Goal: Information Seeking & Learning: Learn about a topic

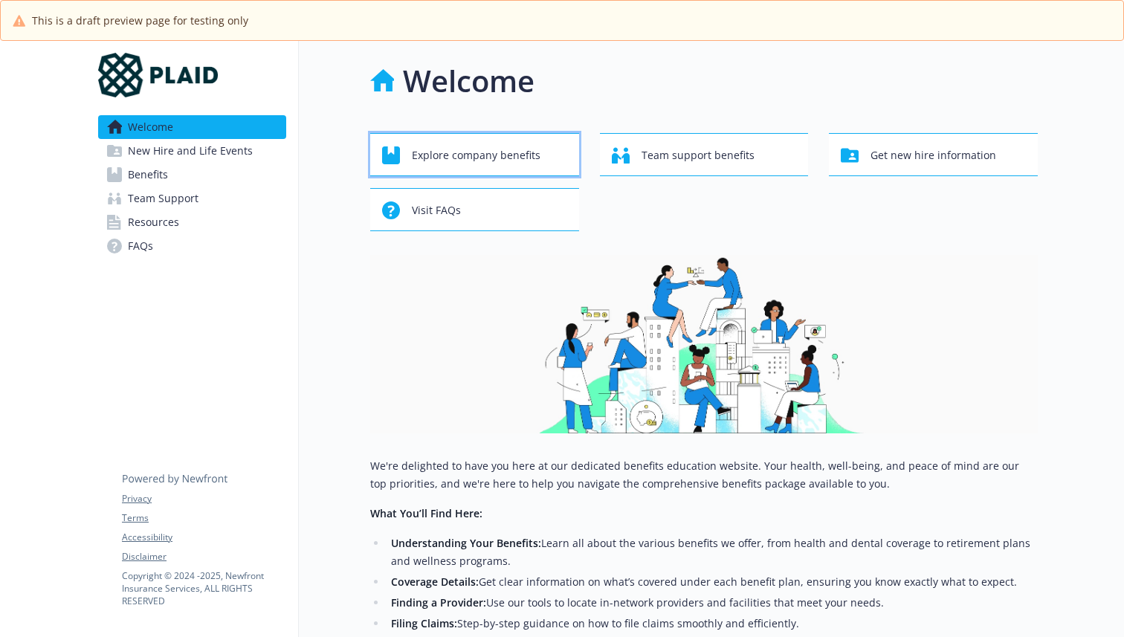
click at [525, 161] on span "Explore company benefits" at bounding box center [476, 155] width 129 height 28
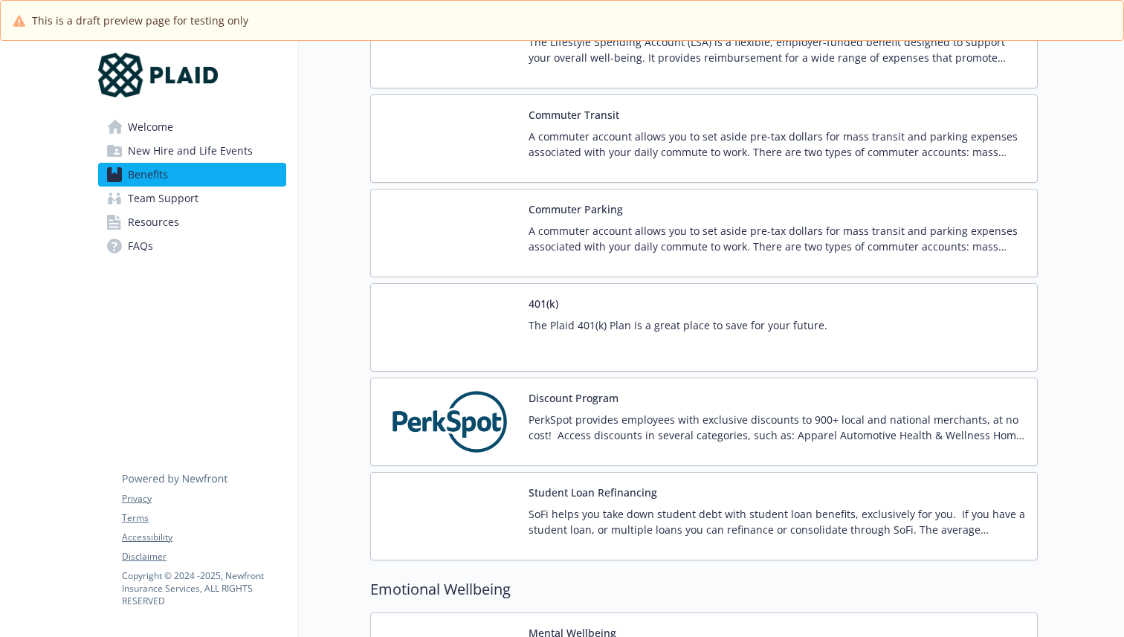
scroll to position [2194, 0]
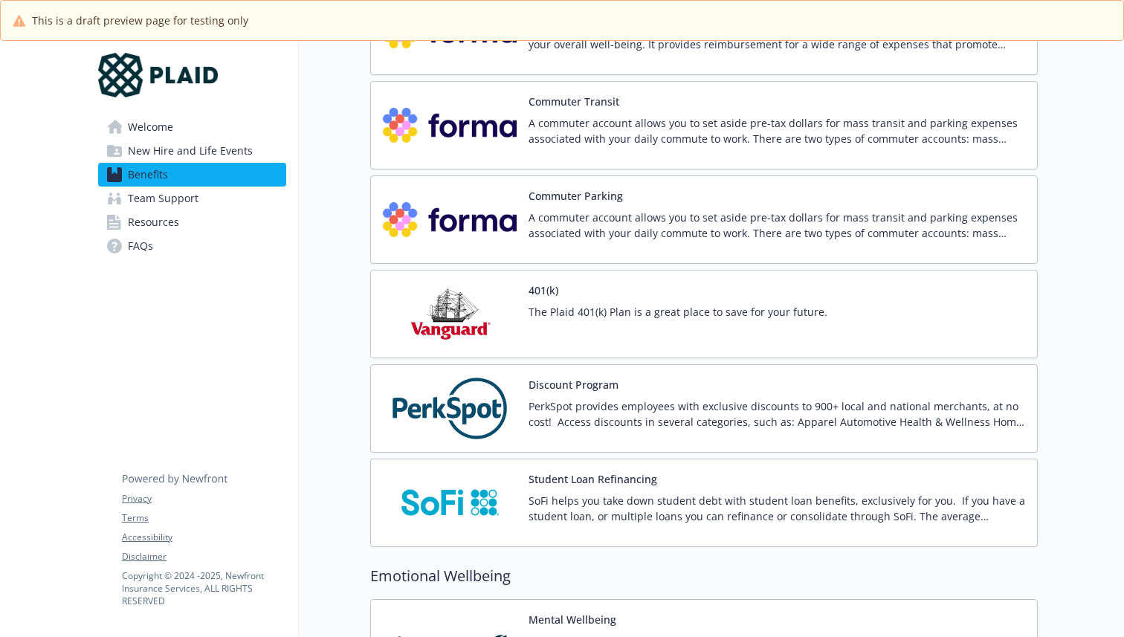
click at [583, 294] on div "401(k) The Plaid 401(k) Plan is a great place to save for your future." at bounding box center [677, 313] width 299 height 63
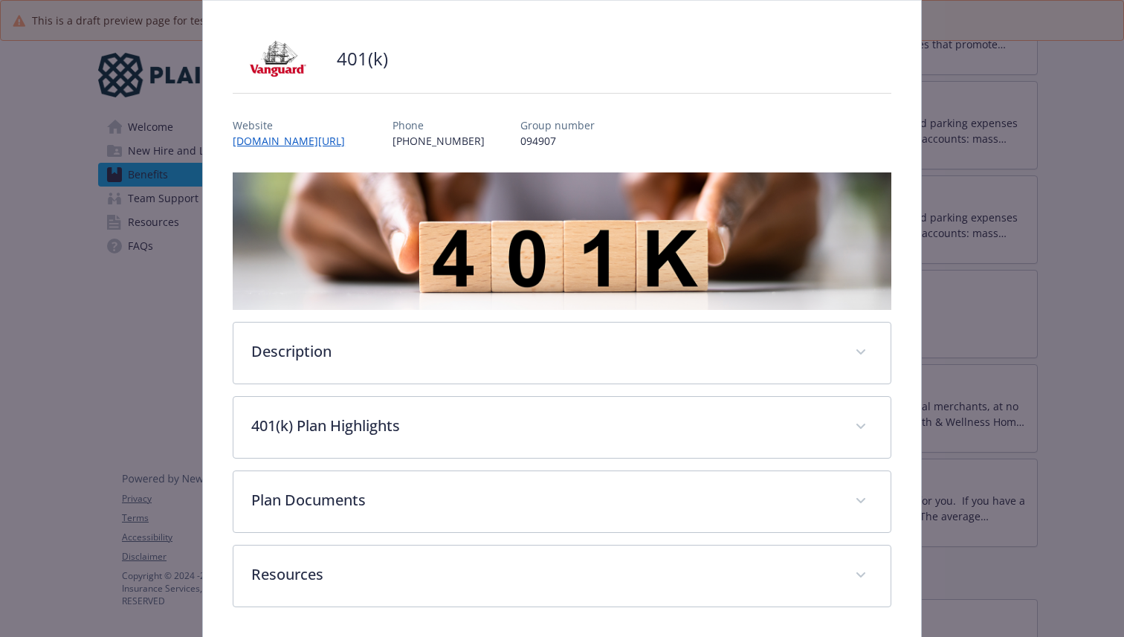
scroll to position [104, 0]
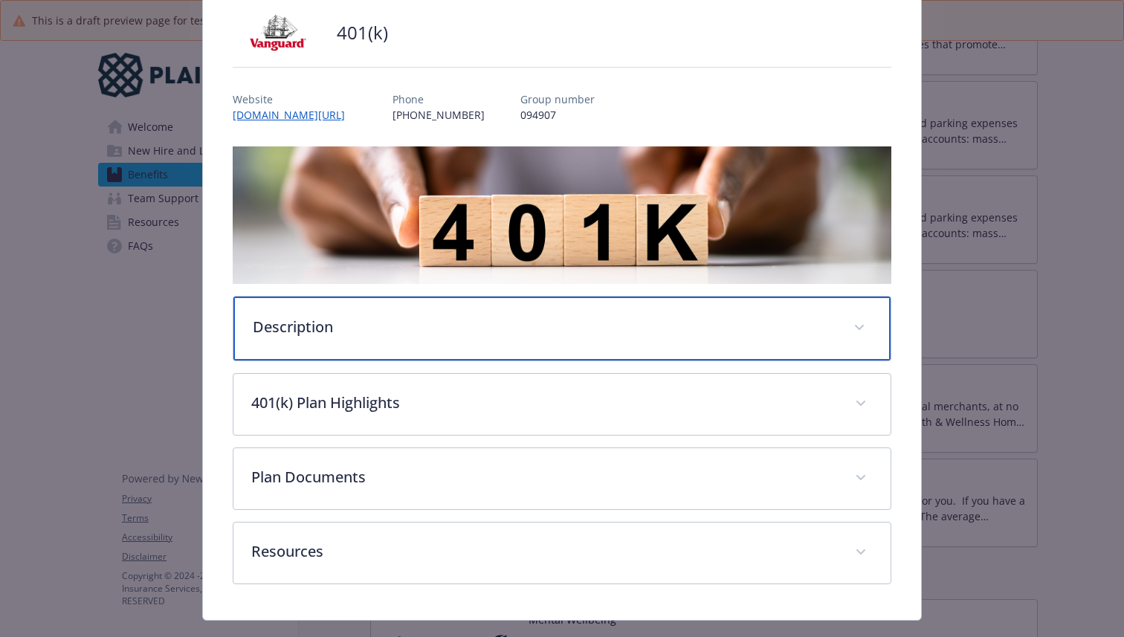
click at [571, 316] on p "Description" at bounding box center [544, 327] width 583 height 22
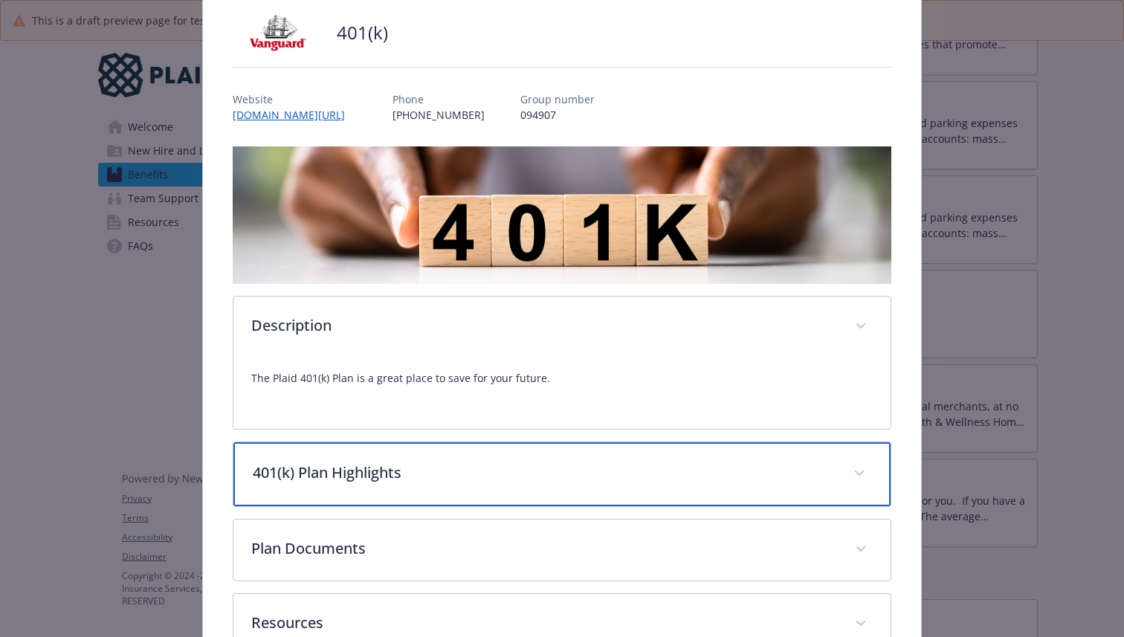
click at [534, 462] on p "401(k) Plan Highlights" at bounding box center [544, 473] width 583 height 22
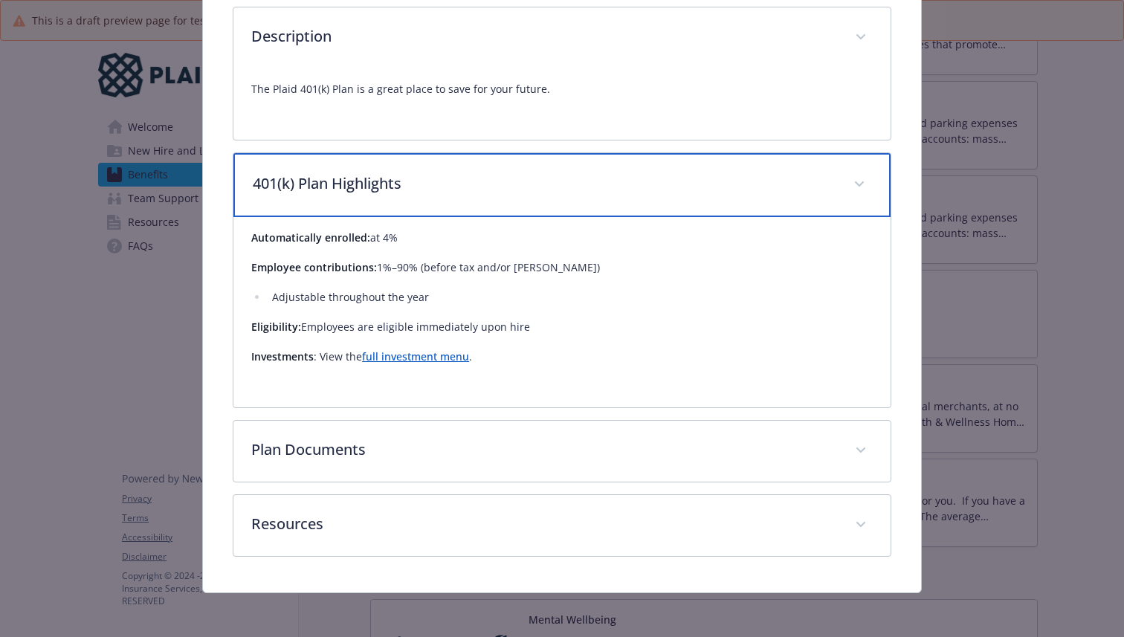
scroll to position [395, 0]
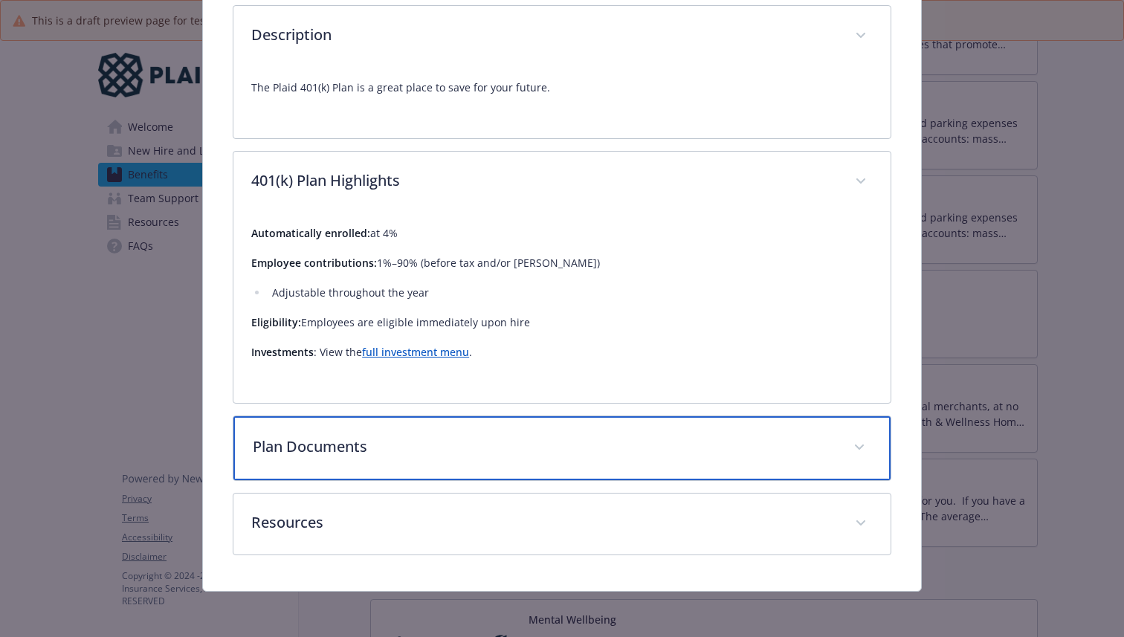
click at [534, 461] on div "Plan Documents" at bounding box center [561, 448] width 657 height 64
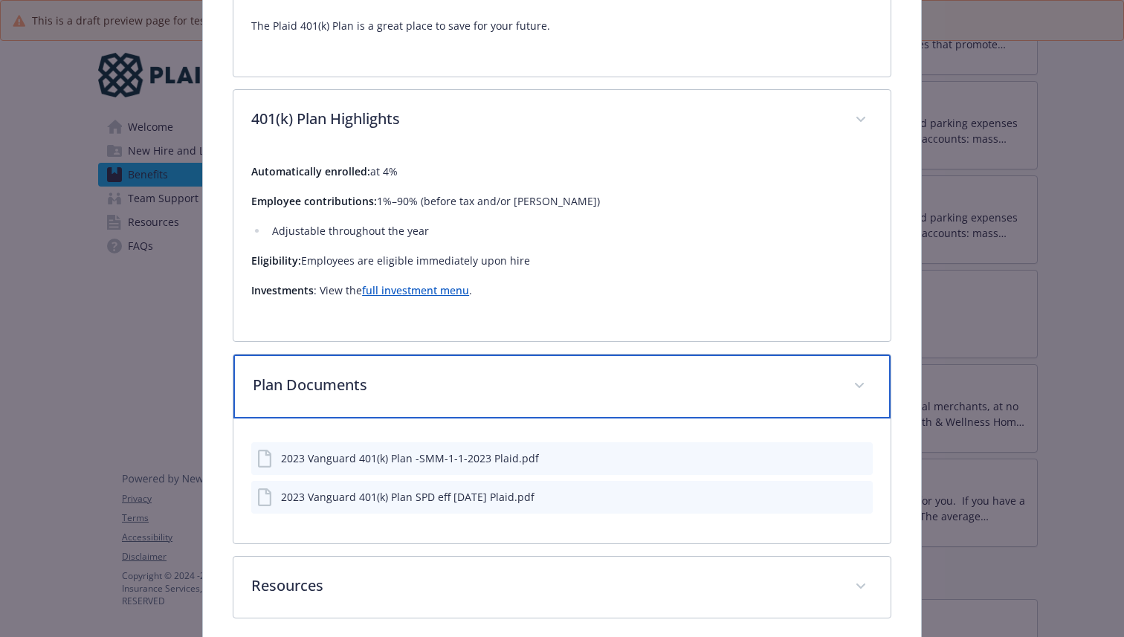
scroll to position [520, 0]
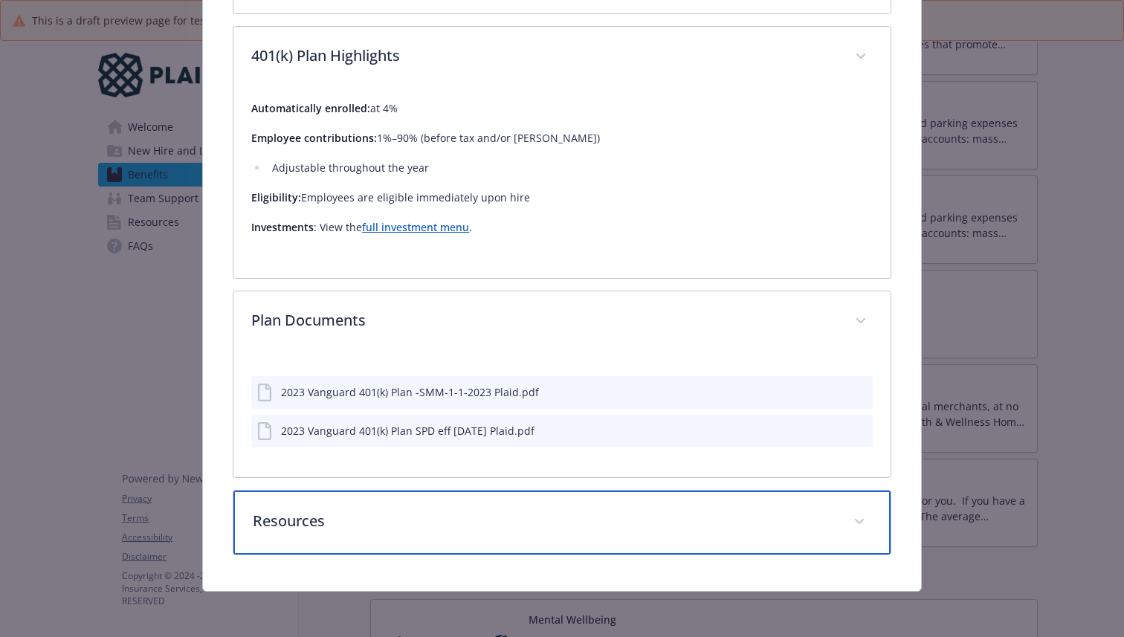
click at [511, 510] on p "Resources" at bounding box center [544, 521] width 583 height 22
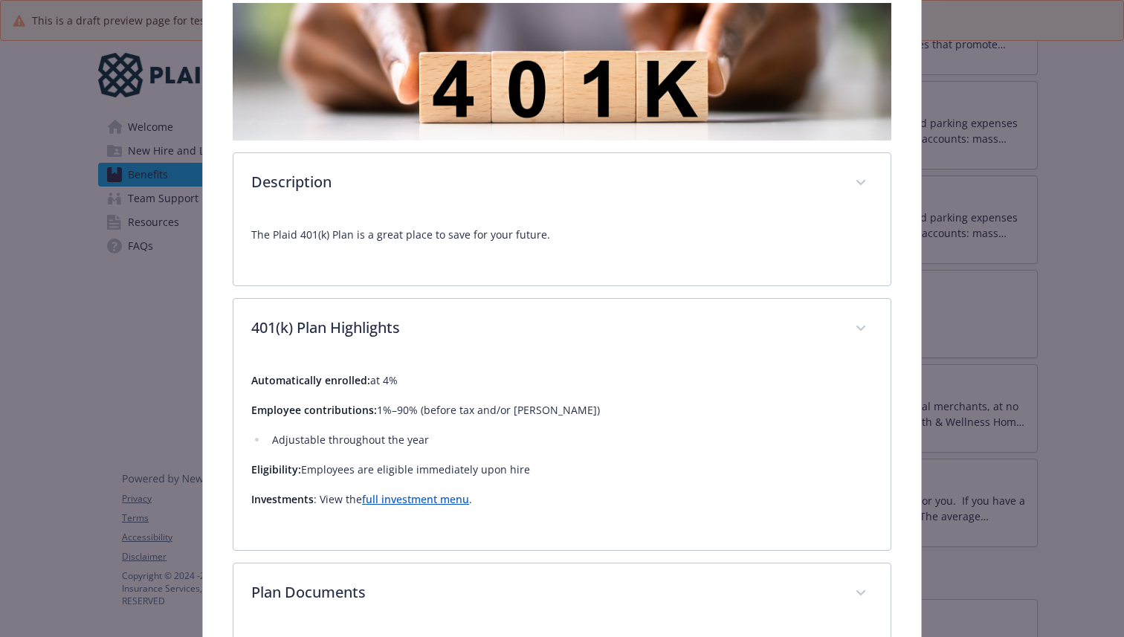
scroll to position [215, 0]
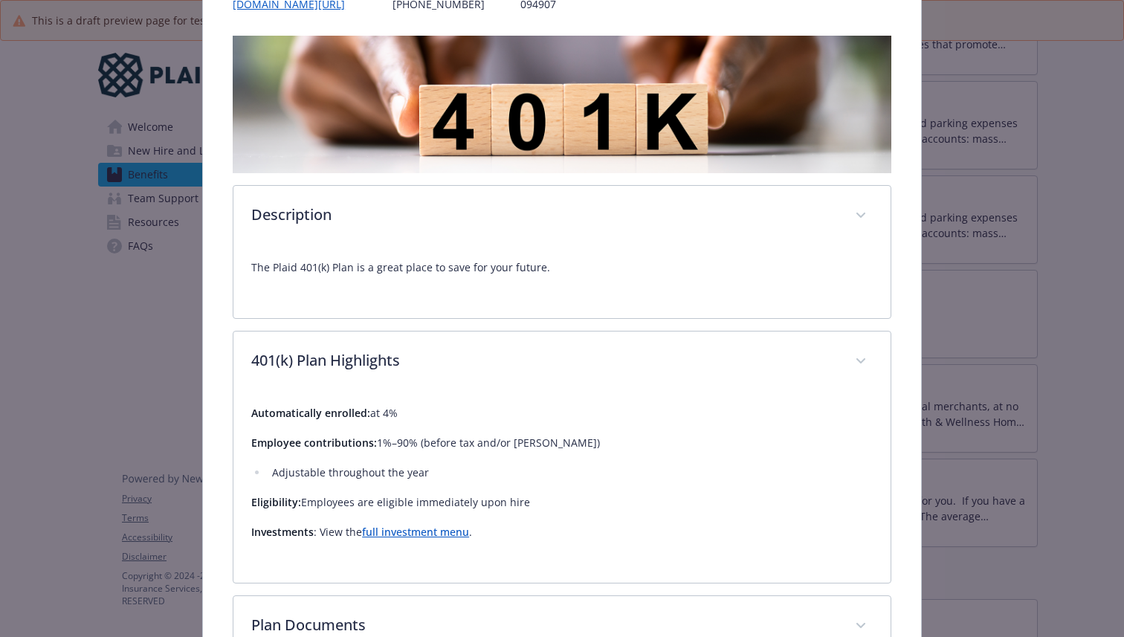
click at [431, 527] on link "full investment menu" at bounding box center [415, 532] width 107 height 14
